Goal: Find specific page/section: Find specific page/section

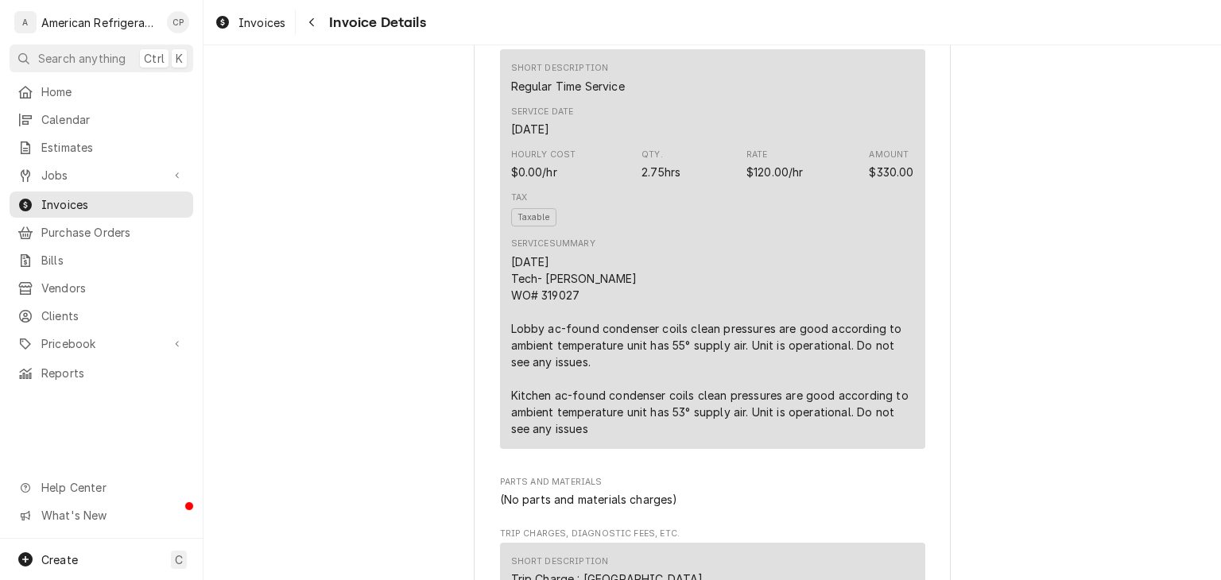
scroll to position [785, 0]
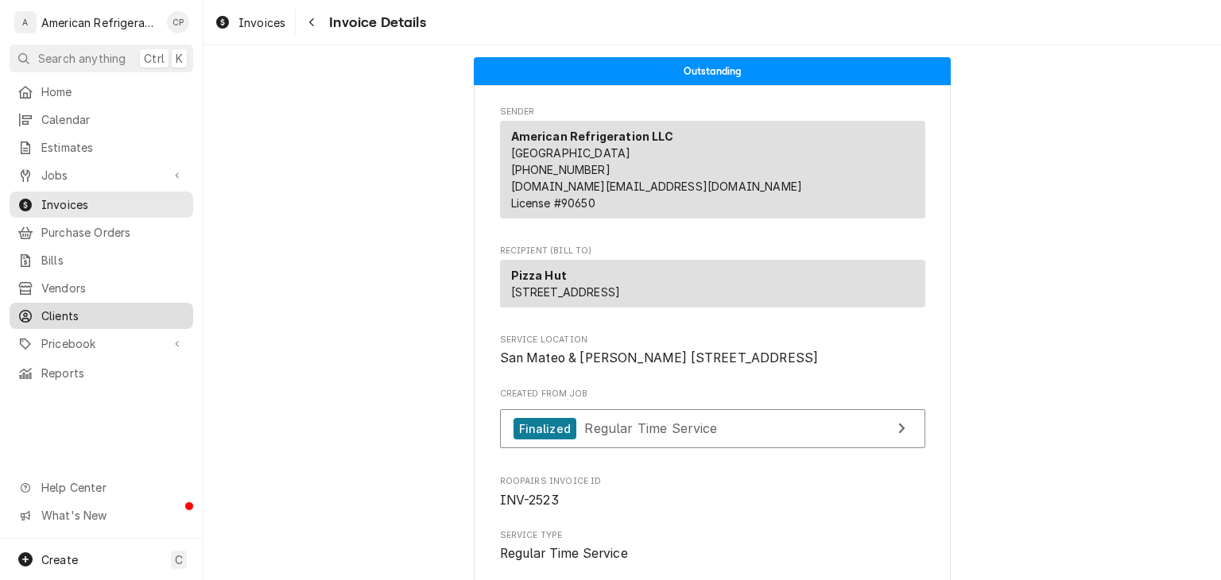
click at [79, 308] on span "Clients" at bounding box center [113, 316] width 144 height 17
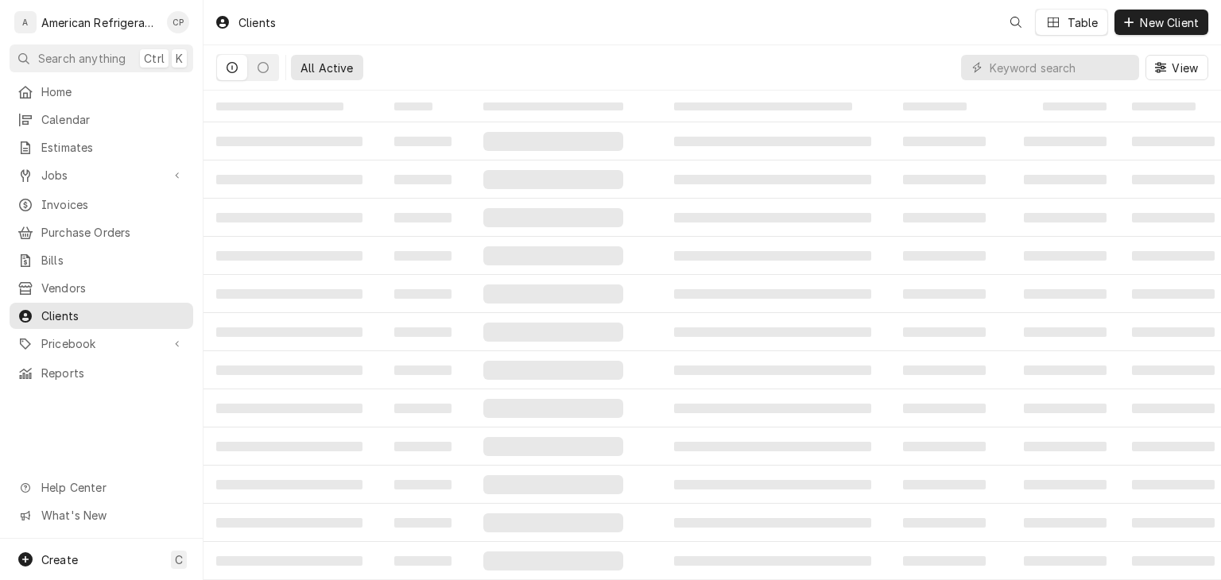
click at [95, 338] on span "Pricebook" at bounding box center [101, 343] width 120 height 17
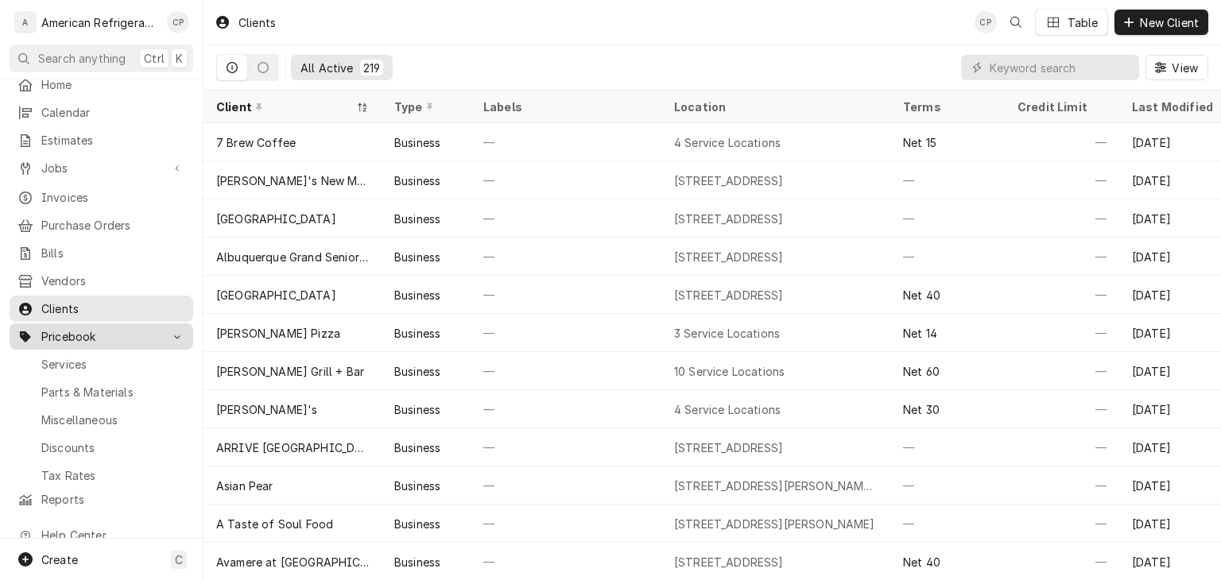
scroll to position [9, 0]
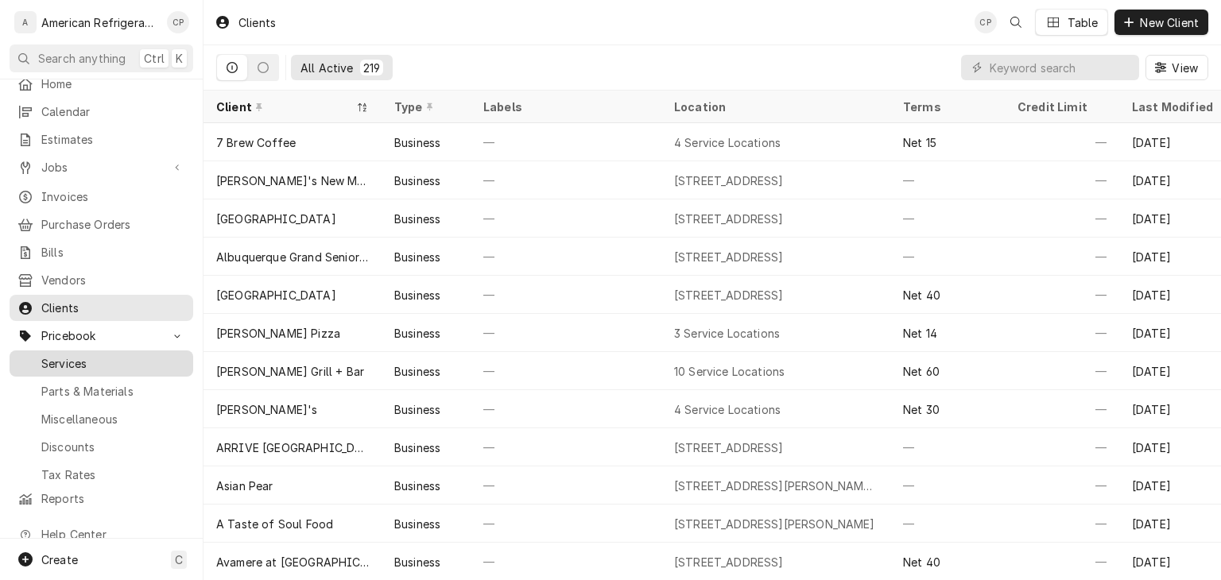
click at [81, 356] on span "Services" at bounding box center [113, 363] width 144 height 17
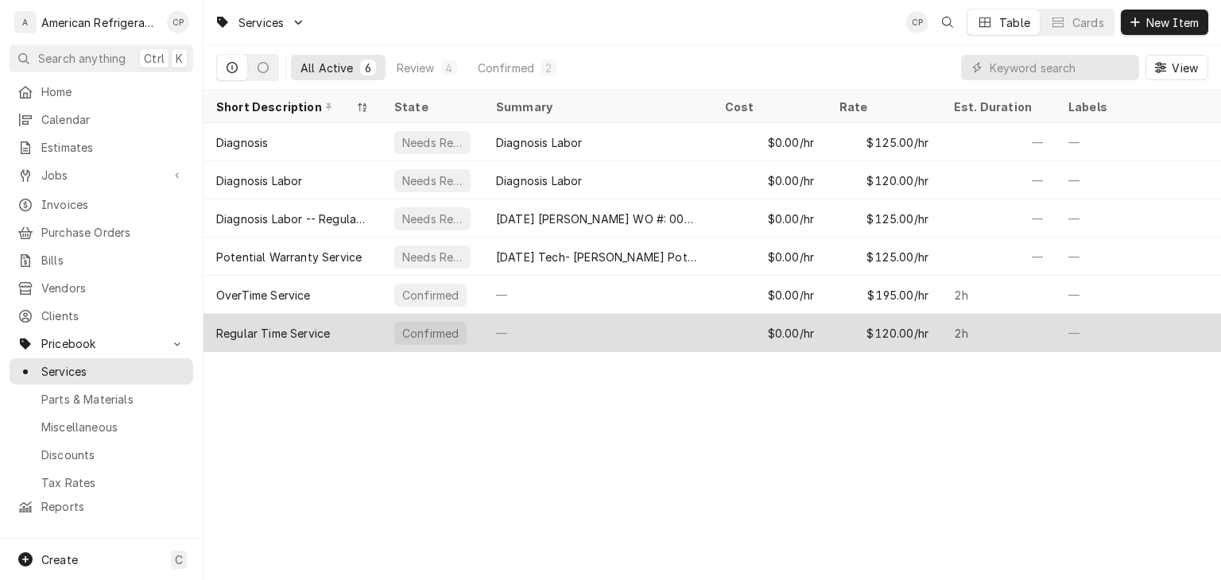
click at [907, 338] on div "$120.00/hr" at bounding box center [884, 333] width 114 height 38
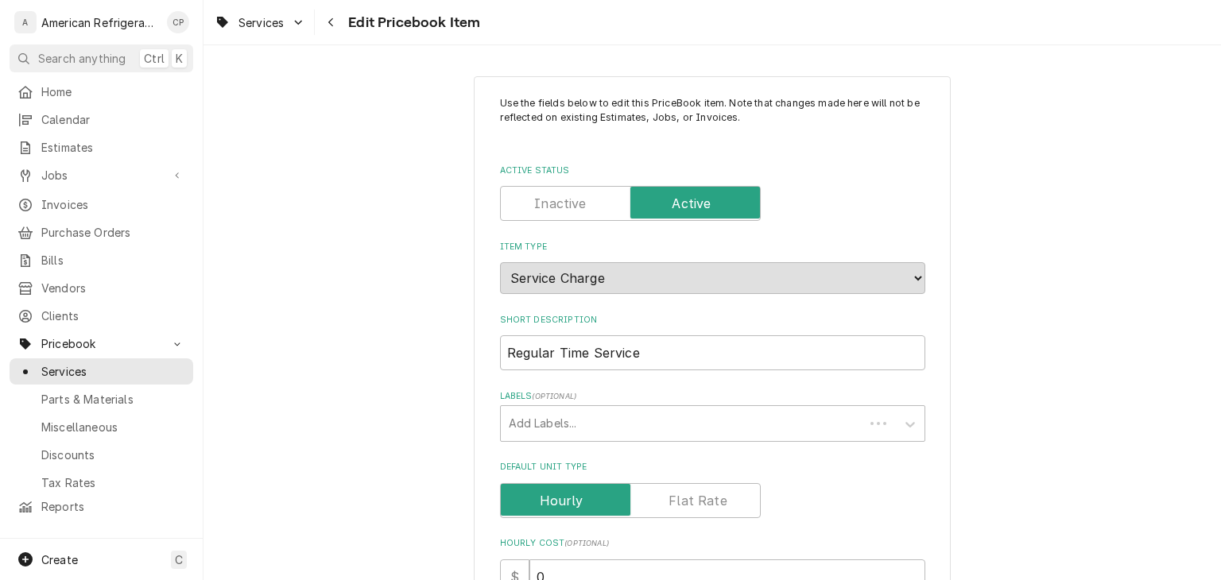
type textarea "x"
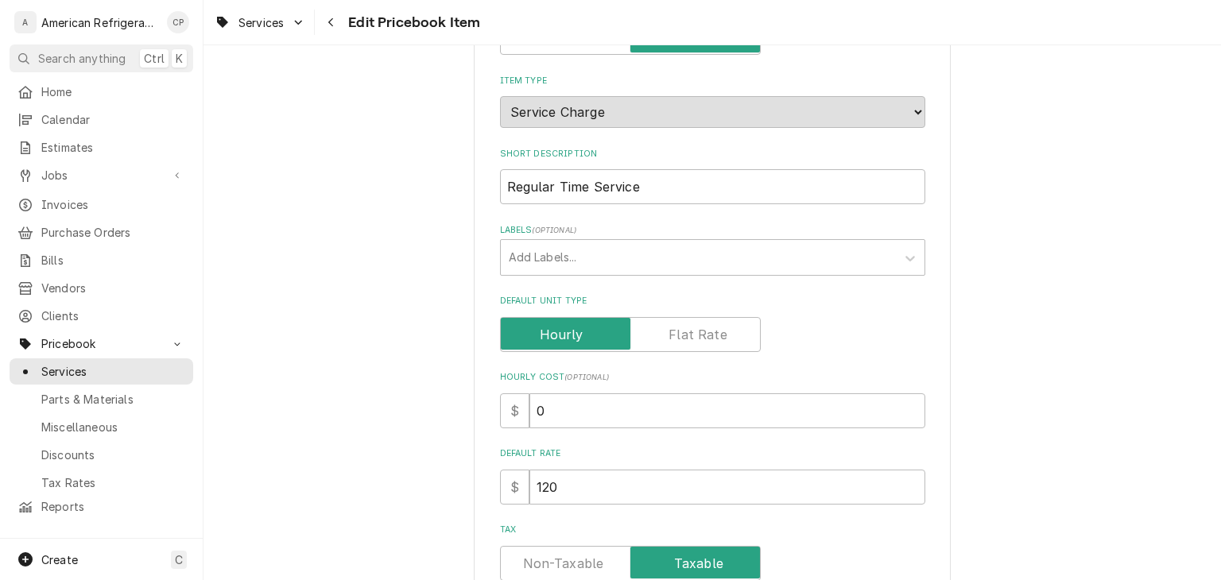
scroll to position [161, 0]
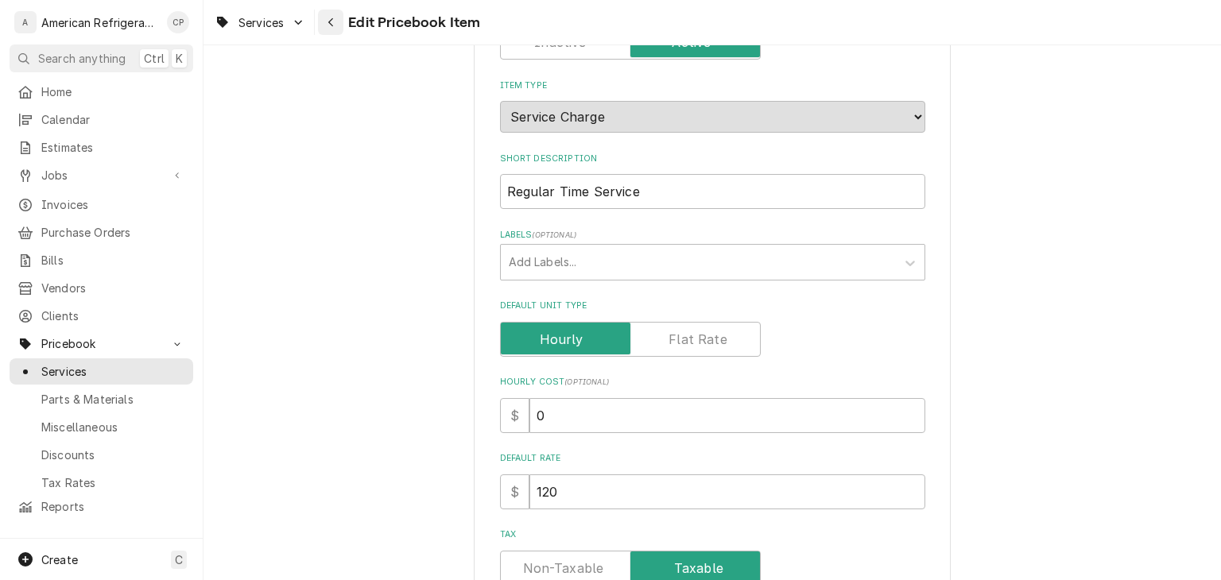
click at [333, 32] on button "Navigate back" at bounding box center [330, 22] width 25 height 25
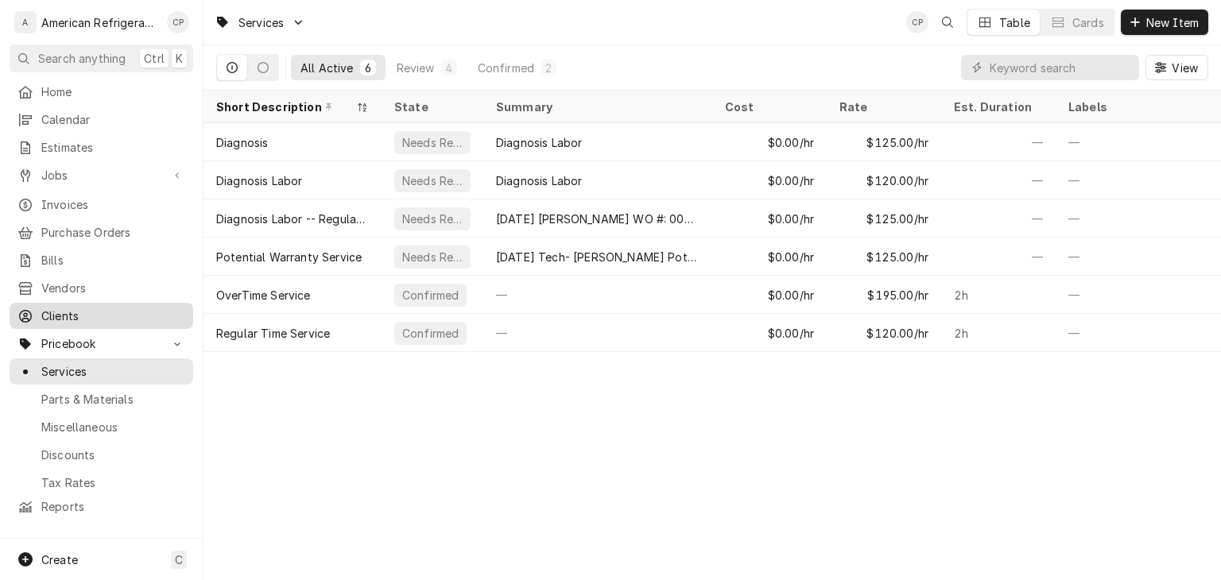
click at [95, 313] on span "Clients" at bounding box center [113, 316] width 144 height 17
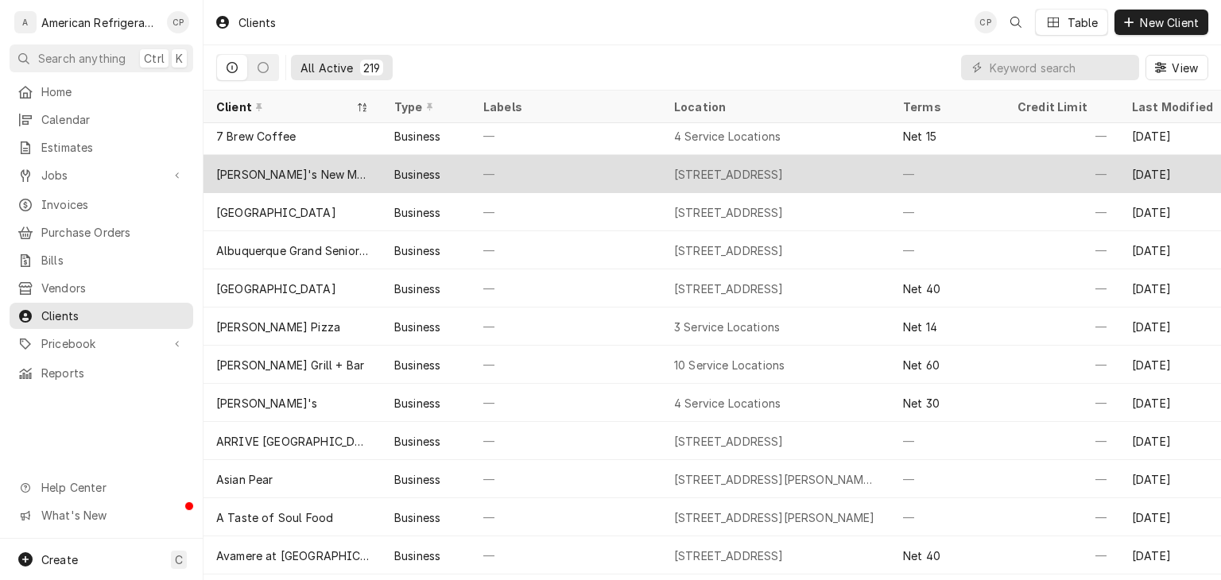
scroll to position [16, 0]
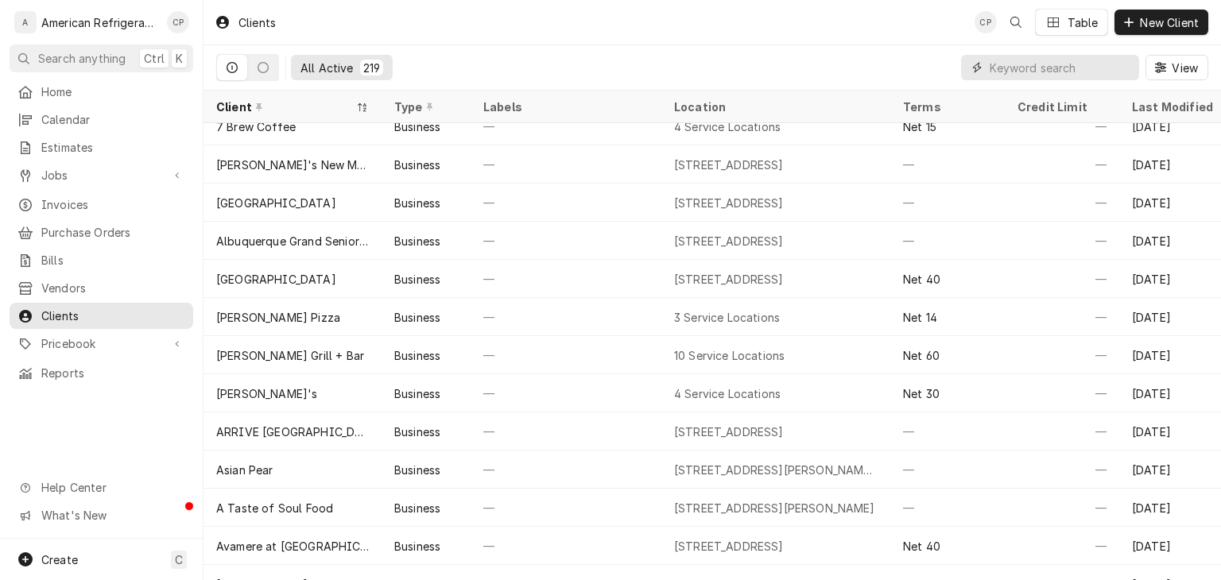
click at [1071, 68] on input "Dynamic Content Wrapper" at bounding box center [1061, 67] width 142 height 25
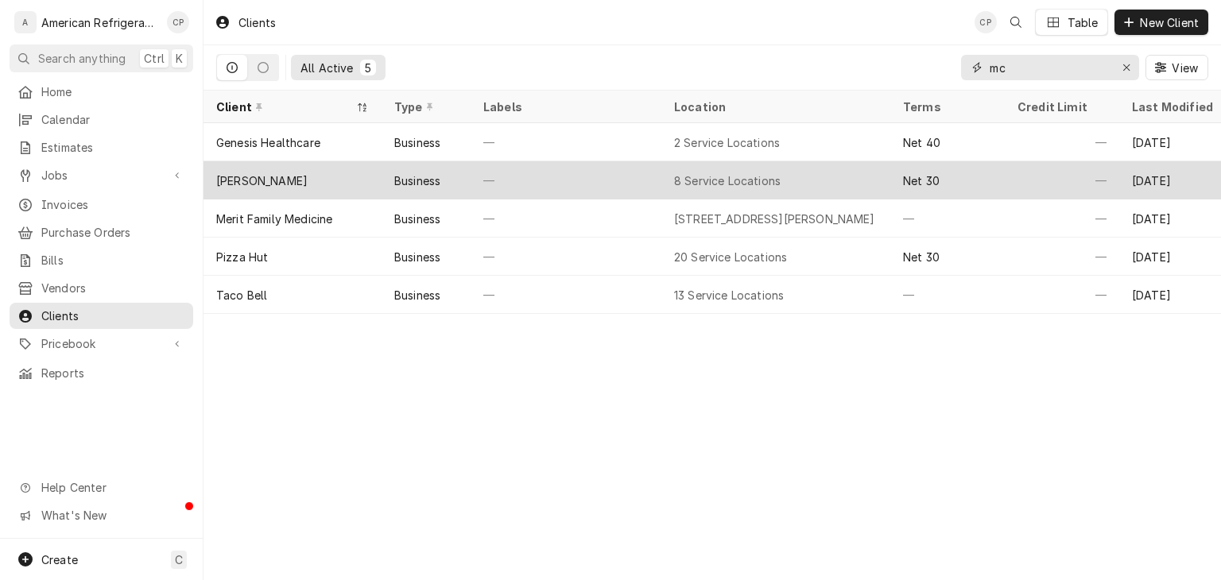
type input "mc"
click at [321, 180] on div "McDonald's" at bounding box center [293, 180] width 178 height 38
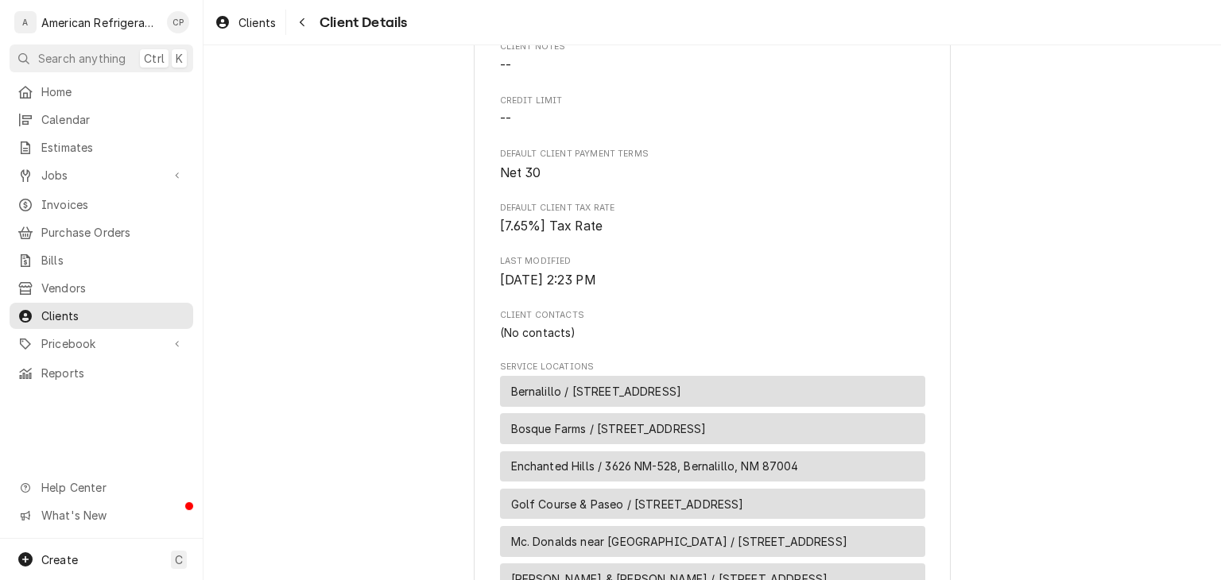
scroll to position [285, 0]
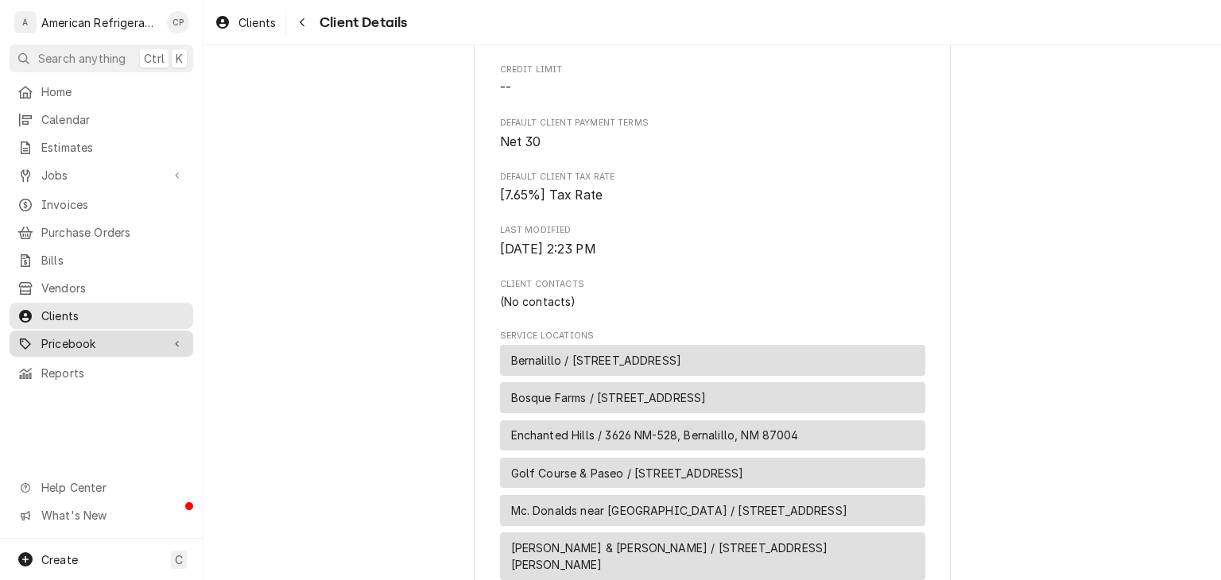
click at [91, 335] on span "Pricebook" at bounding box center [101, 343] width 120 height 17
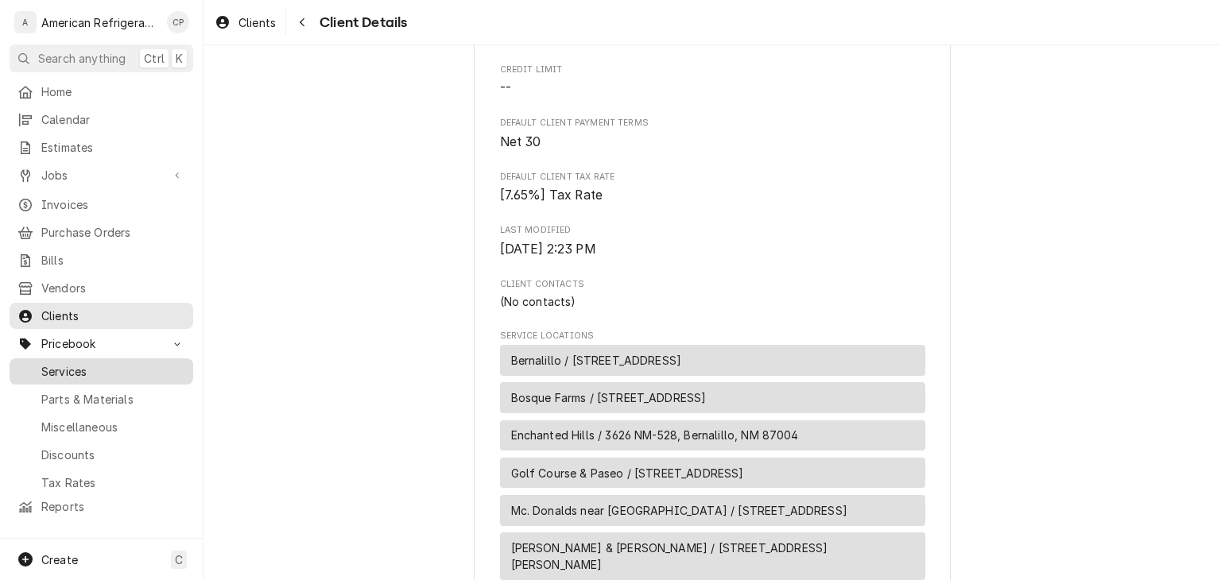
click at [84, 368] on span "Services" at bounding box center [113, 371] width 144 height 17
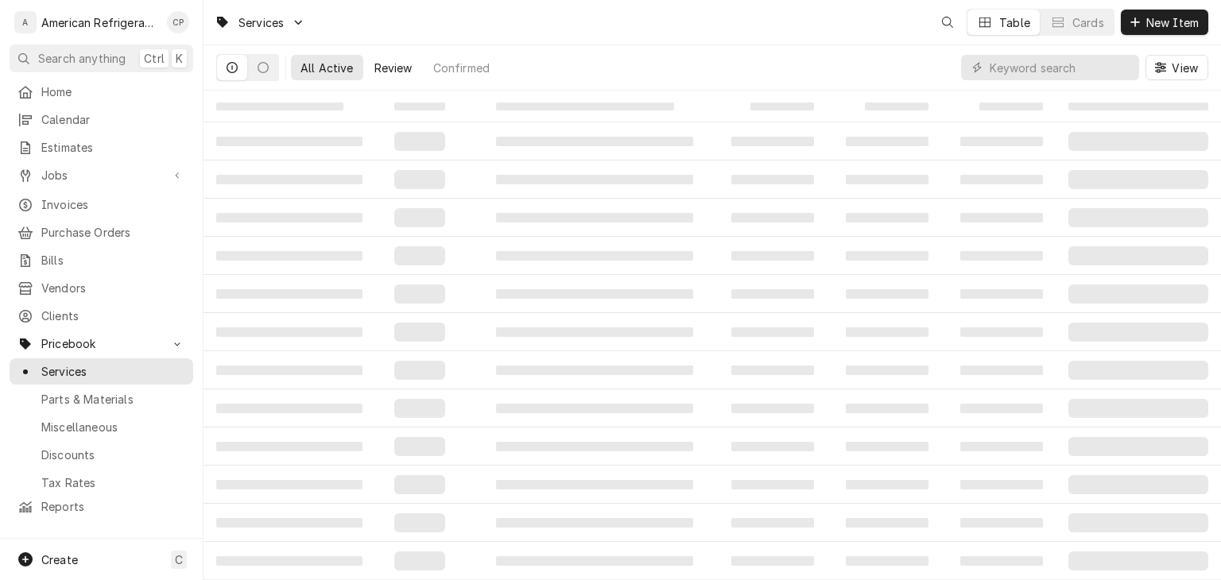
click at [409, 65] on div "Review" at bounding box center [393, 68] width 38 height 17
